Goal: Communication & Community: Connect with others

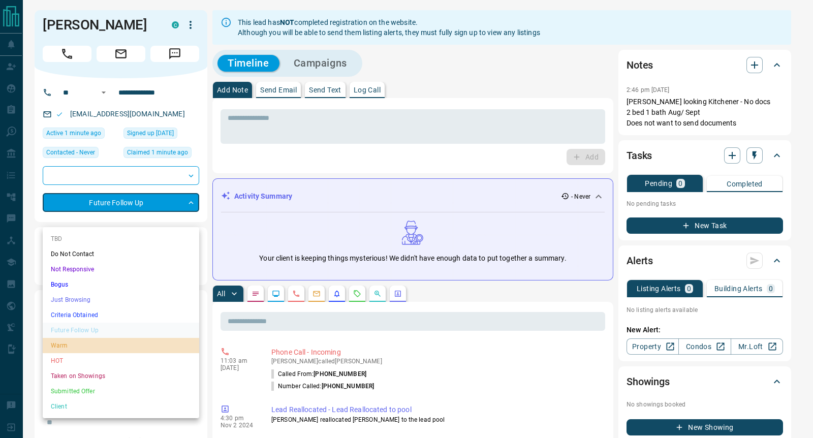
click at [66, 348] on li "Warm" at bounding box center [121, 345] width 156 height 15
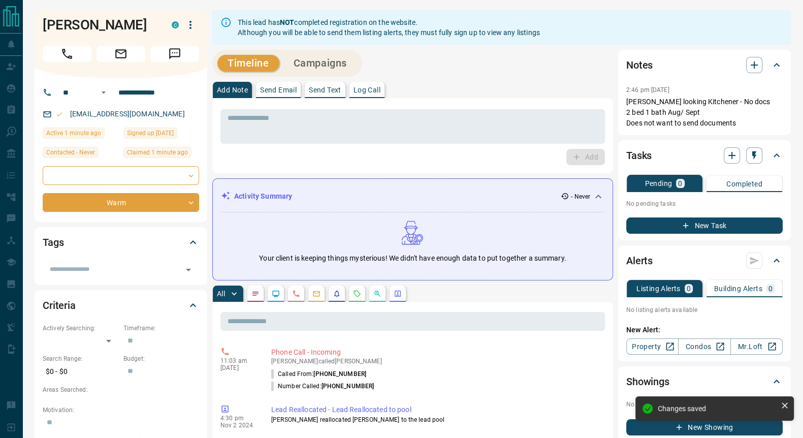
type input "*"
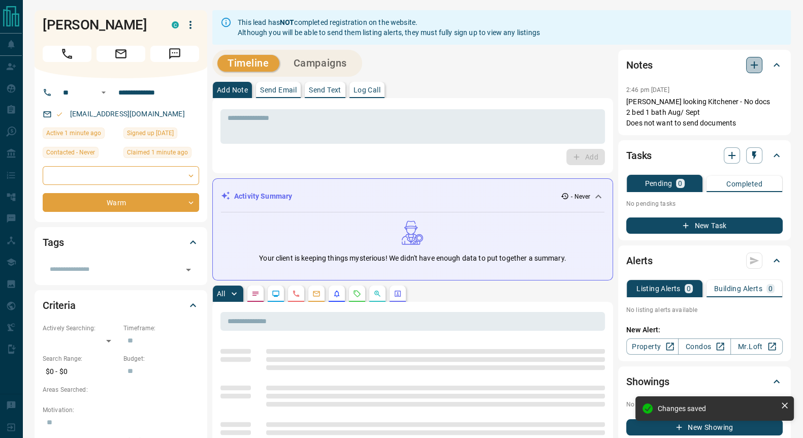
click at [754, 66] on icon "button" at bounding box center [754, 64] width 7 height 7
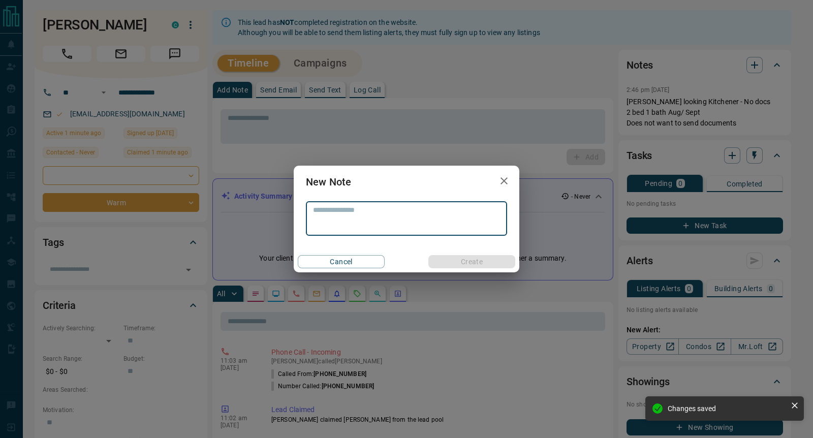
click at [372, 217] on textarea at bounding box center [406, 219] width 187 height 26
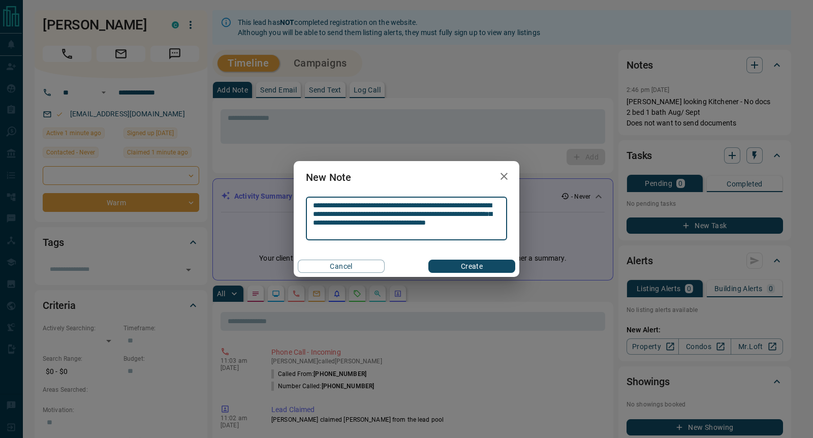
type textarea "**********"
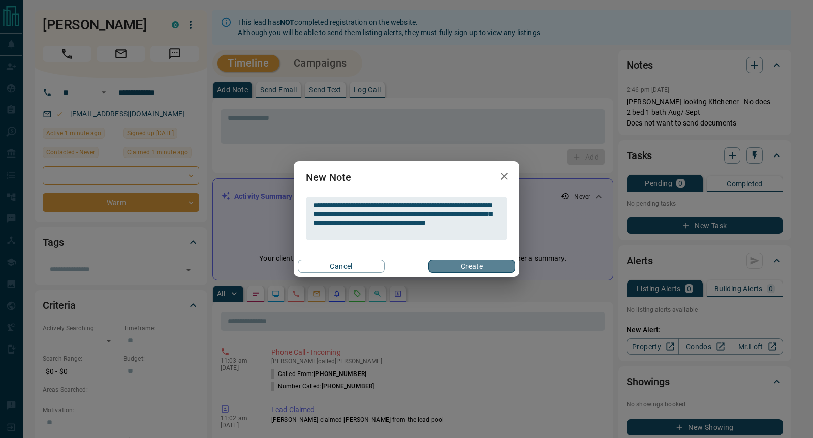
click at [495, 268] on button "Create" at bounding box center [471, 266] width 87 height 13
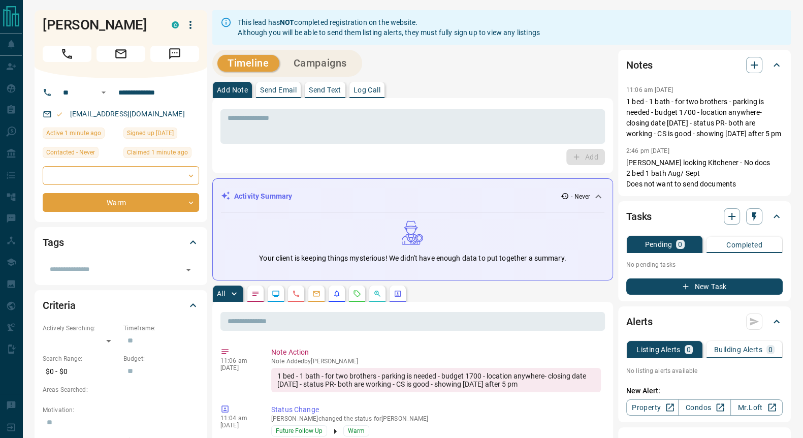
click at [284, 93] on p "Send Email" at bounding box center [278, 89] width 37 height 7
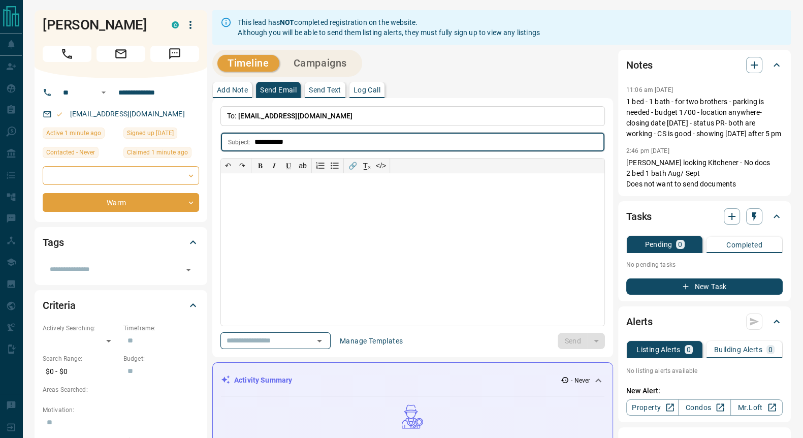
type input "**********"
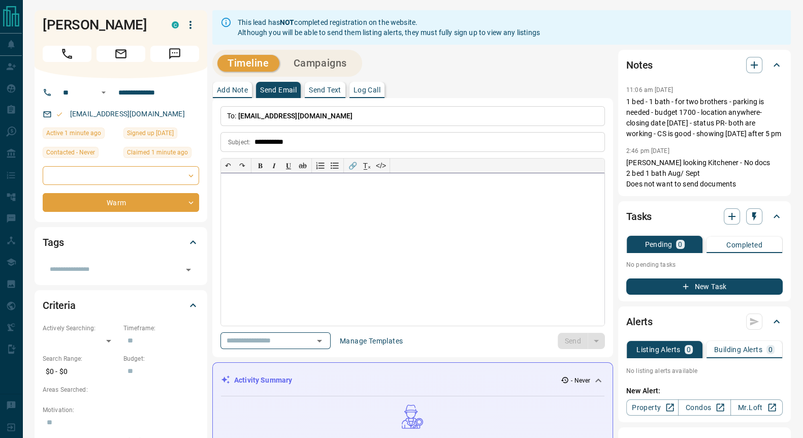
click at [264, 192] on div at bounding box center [412, 249] width 383 height 152
click at [572, 342] on button "Send" at bounding box center [573, 341] width 30 height 16
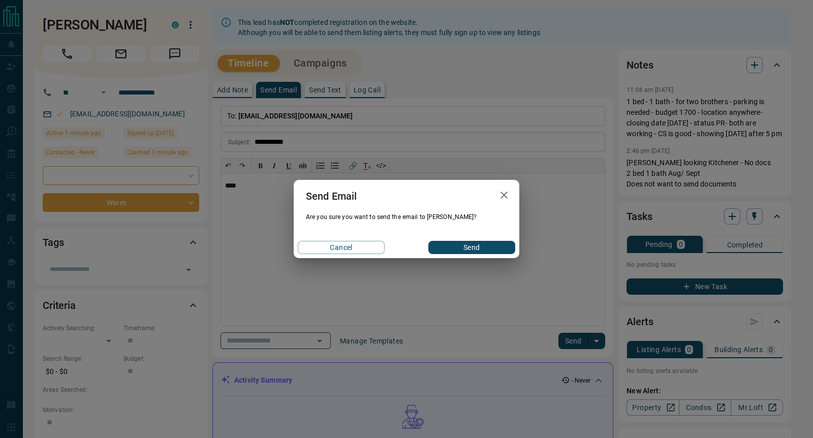
click at [462, 252] on button "Send" at bounding box center [471, 247] width 87 height 13
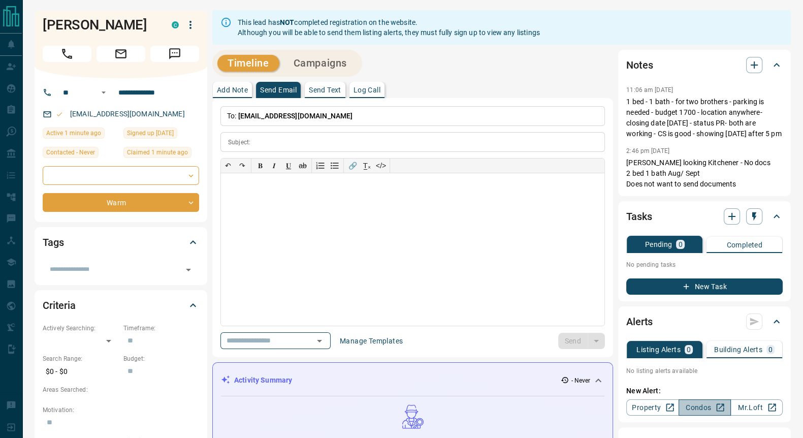
click at [707, 415] on link "Condos" at bounding box center [705, 407] width 52 height 16
